Goal: Find specific page/section: Find specific page/section

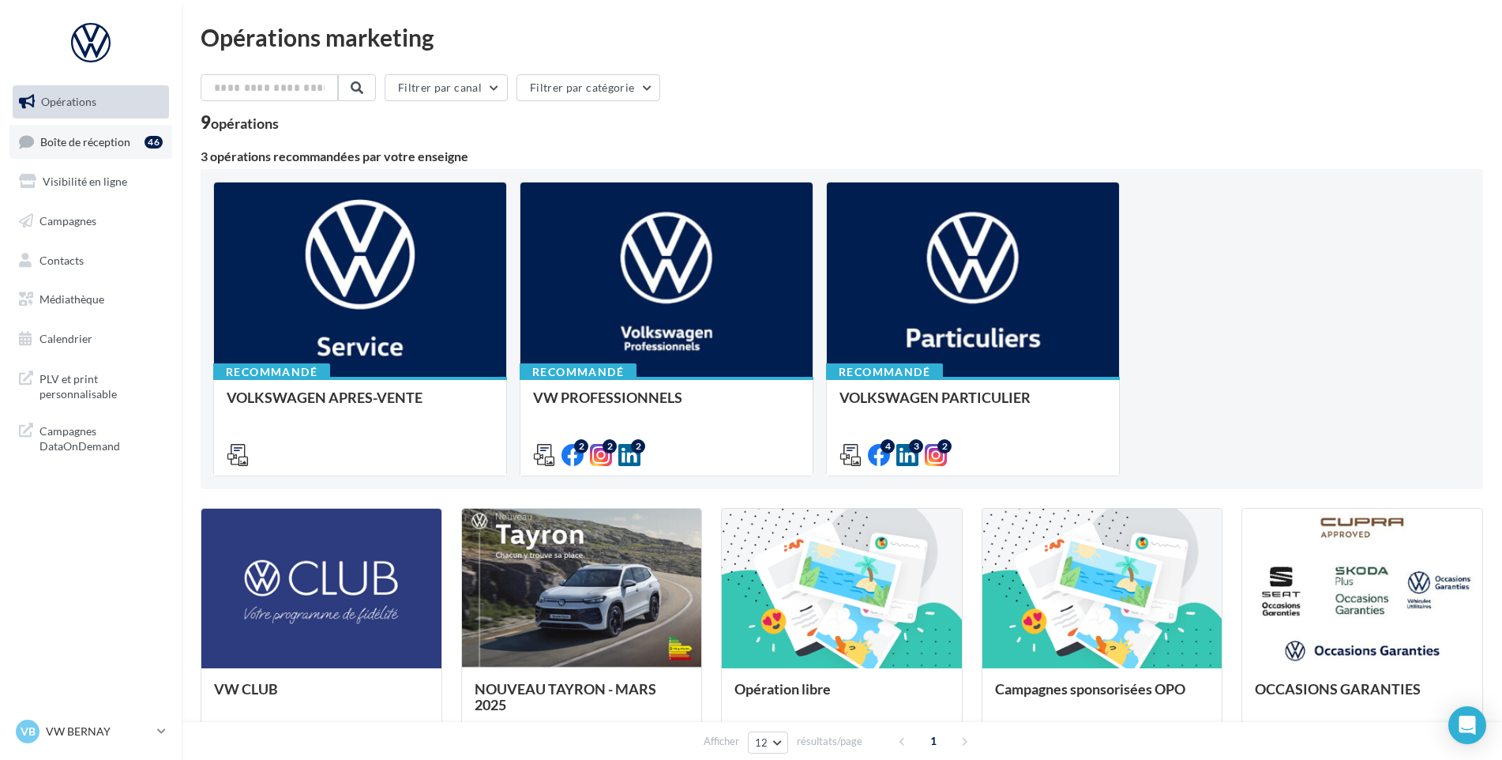
click at [109, 134] on link "Boîte de réception 46" at bounding box center [90, 142] width 163 height 34
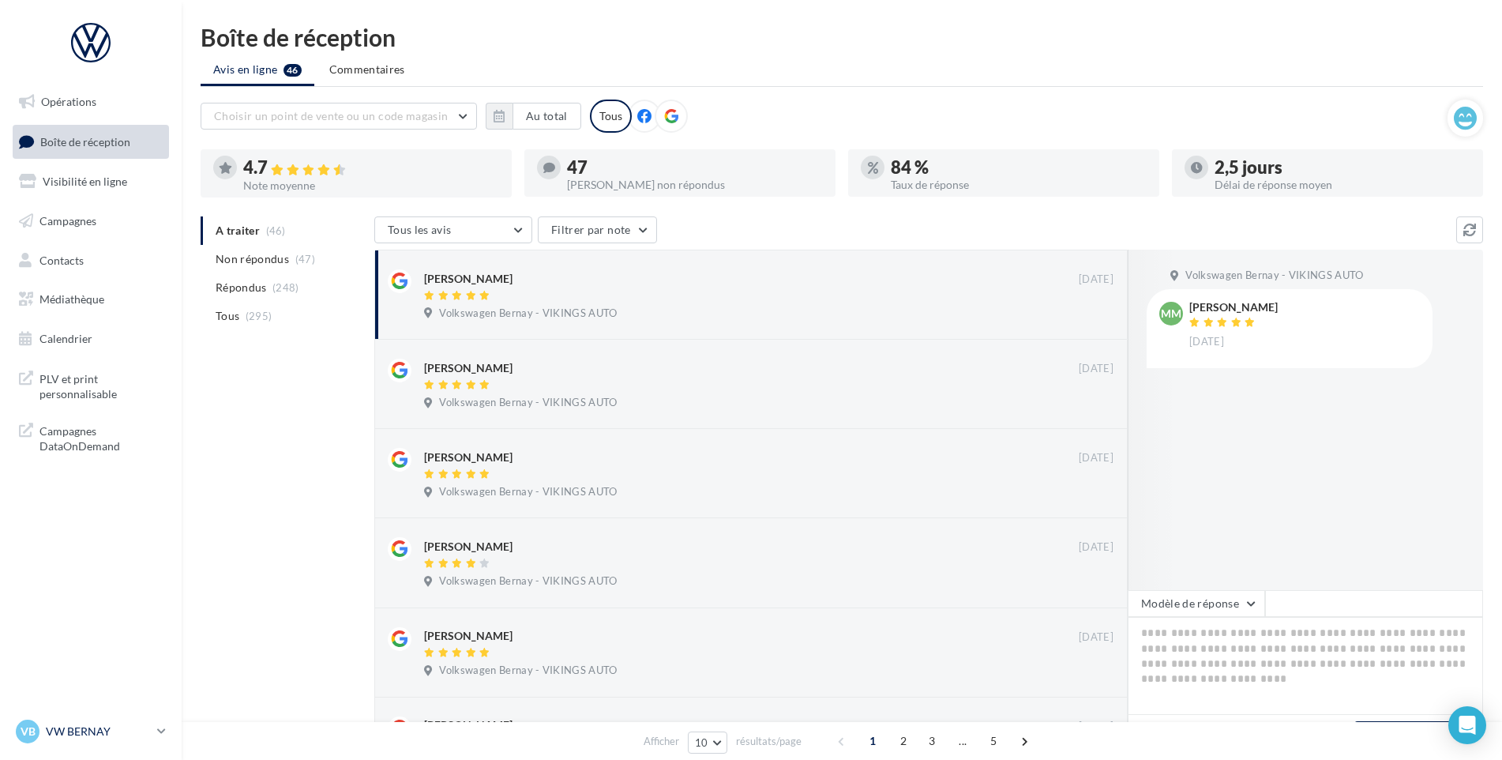
click at [85, 730] on p "VW BERNAY" at bounding box center [98, 731] width 105 height 16
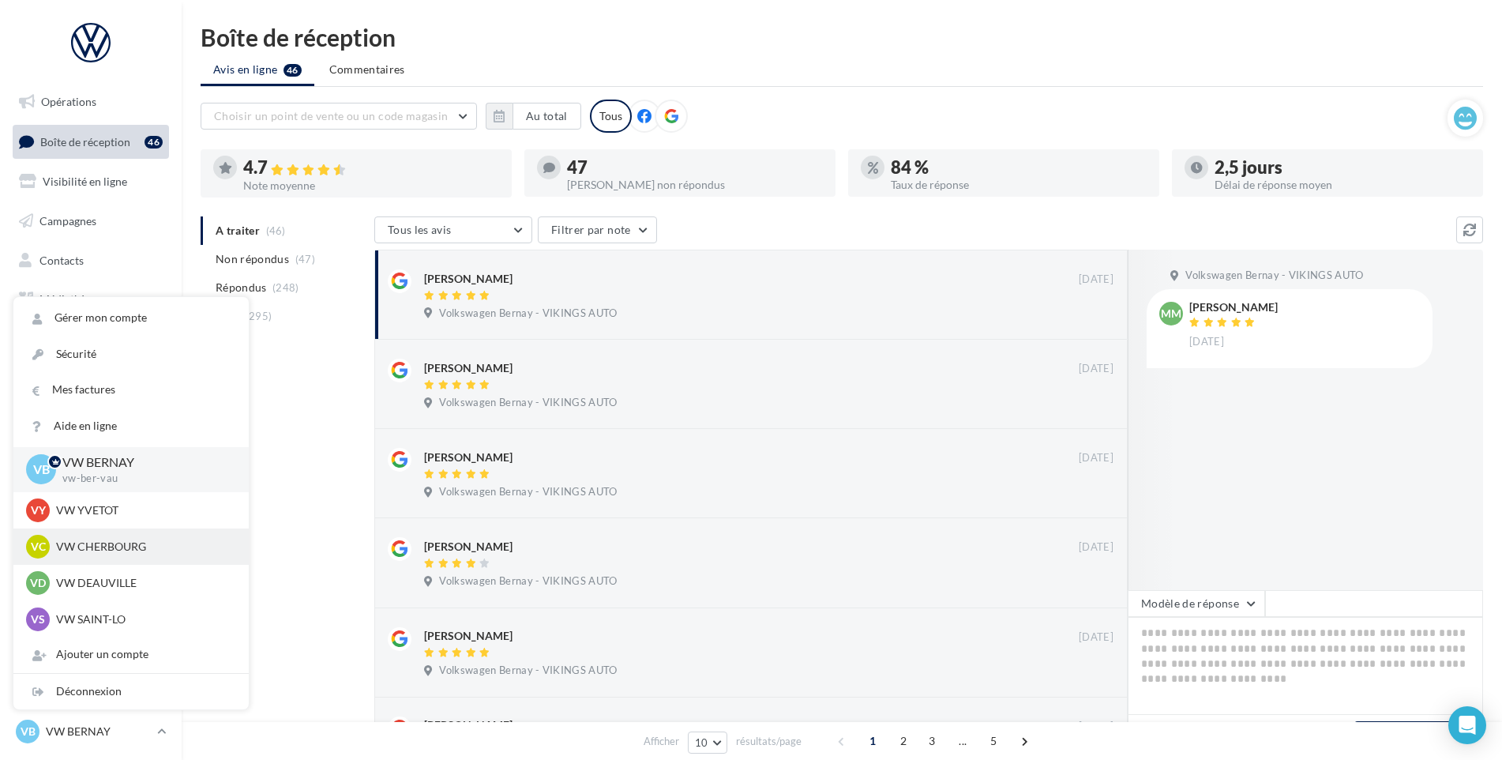
scroll to position [237, 0]
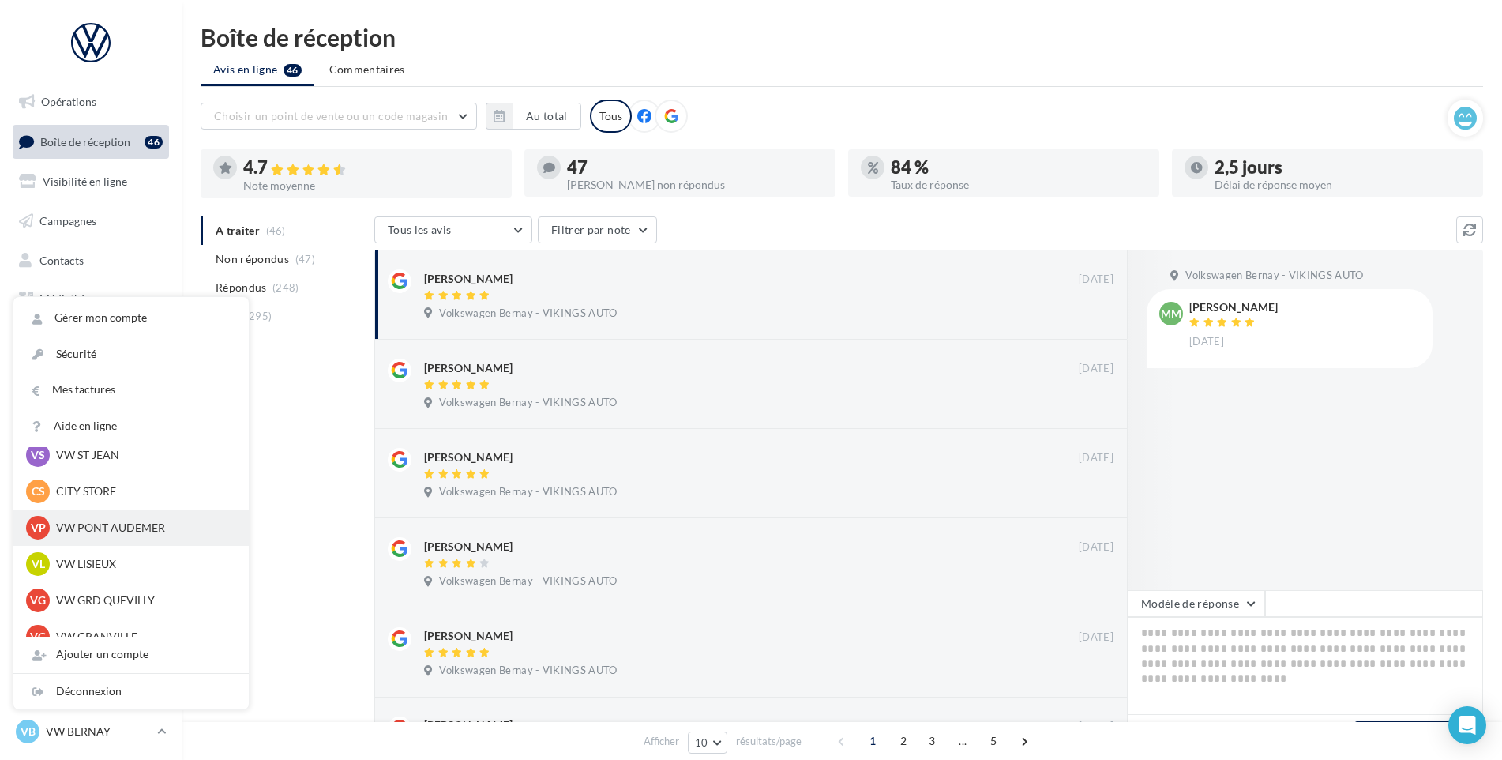
click at [112, 527] on p "VW PONT AUDEMER" at bounding box center [143, 528] width 174 height 16
